Goal: Information Seeking & Learning: Learn about a topic

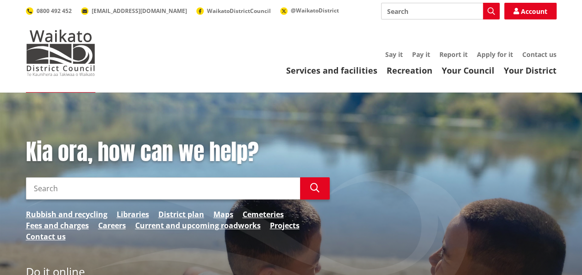
click at [421, 11] on input "Search" at bounding box center [440, 11] width 119 height 17
type input "job vacancies"
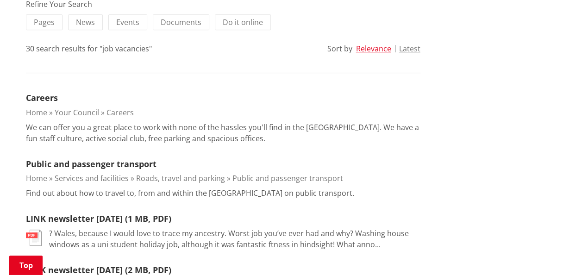
scroll to position [231, 0]
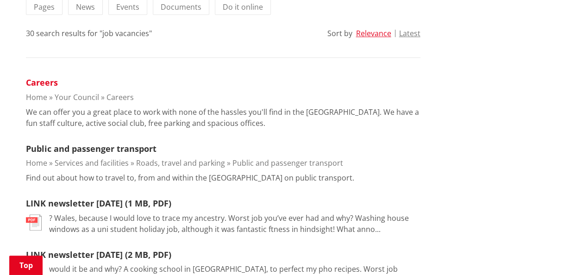
click at [39, 85] on link "Careers" at bounding box center [42, 82] width 32 height 11
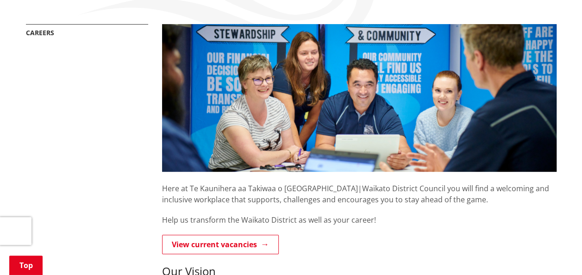
scroll to position [185, 0]
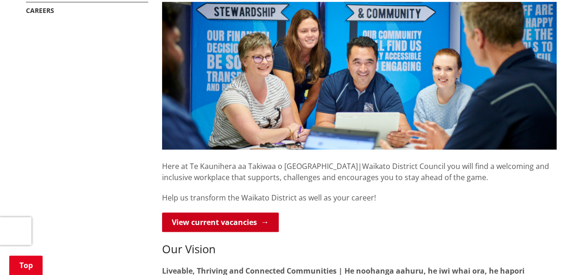
click at [222, 225] on link "View current vacancies" at bounding box center [220, 221] width 117 height 19
